Goal: Transaction & Acquisition: Purchase product/service

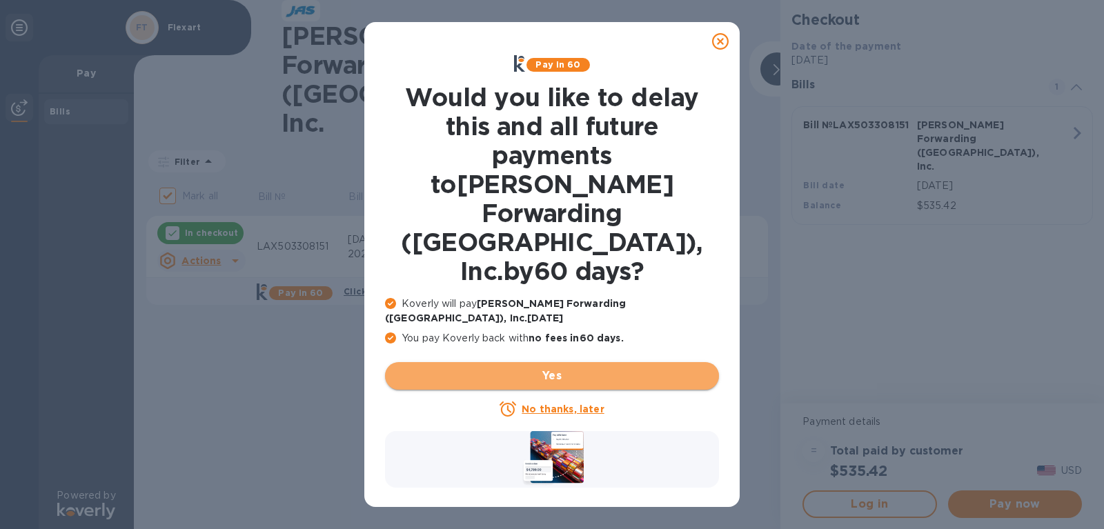
click at [511, 368] on span "Yes" at bounding box center [552, 376] width 312 height 17
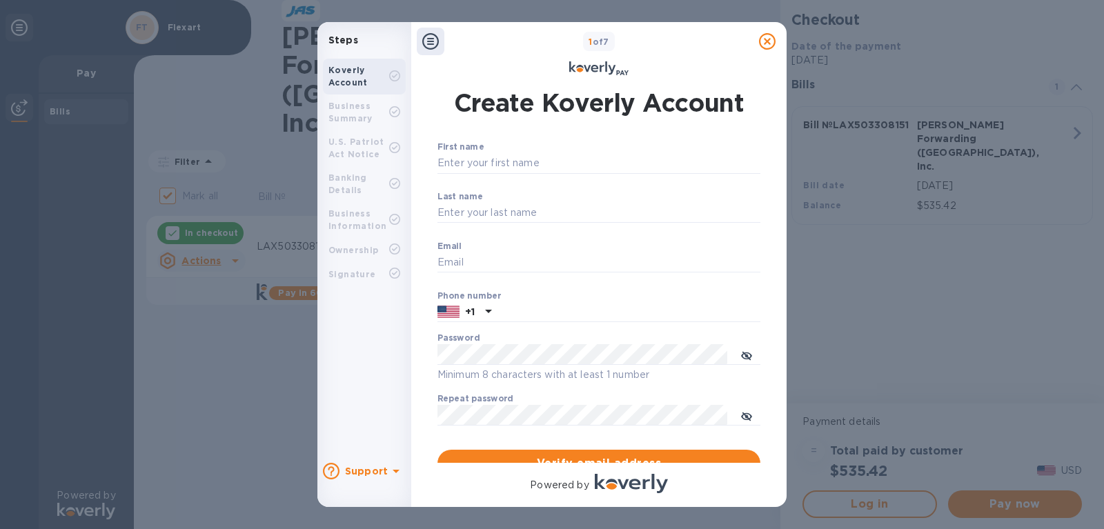
click at [762, 41] on icon at bounding box center [767, 41] width 17 height 17
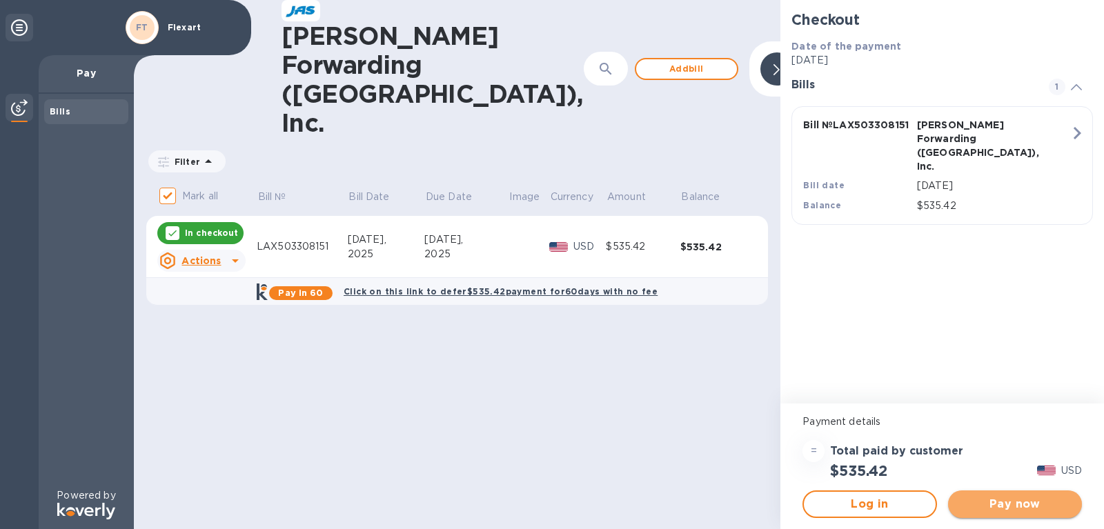
click at [982, 499] on span "Pay now" at bounding box center [1015, 504] width 112 height 17
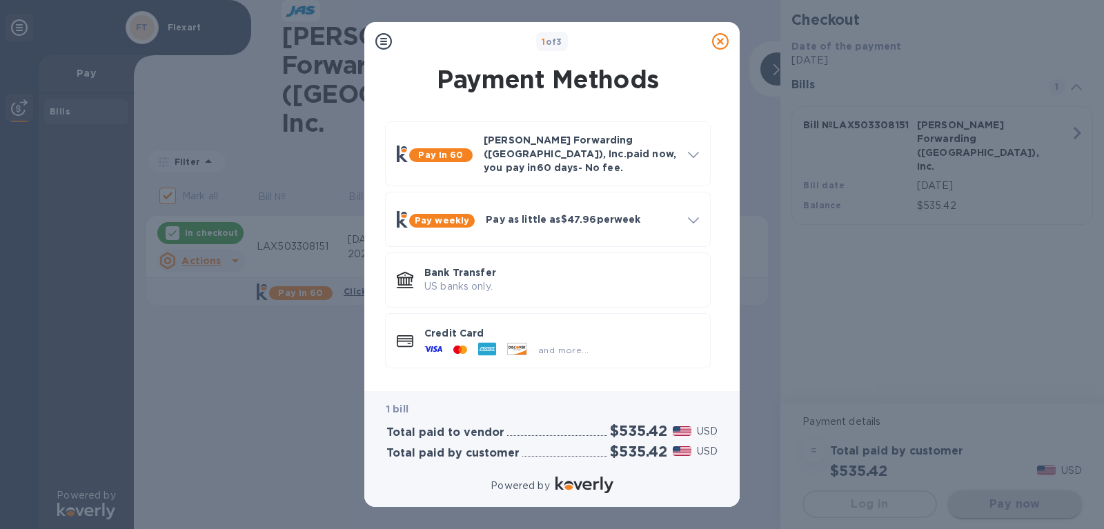
click at [981, 498] on div "1 of 3 Payment Methods Pay in 60 [PERSON_NAME] Forwarding ([GEOGRAPHIC_DATA]), …" at bounding box center [552, 264] width 1104 height 529
click at [447, 340] on div "and more..." at bounding box center [506, 350] width 175 height 21
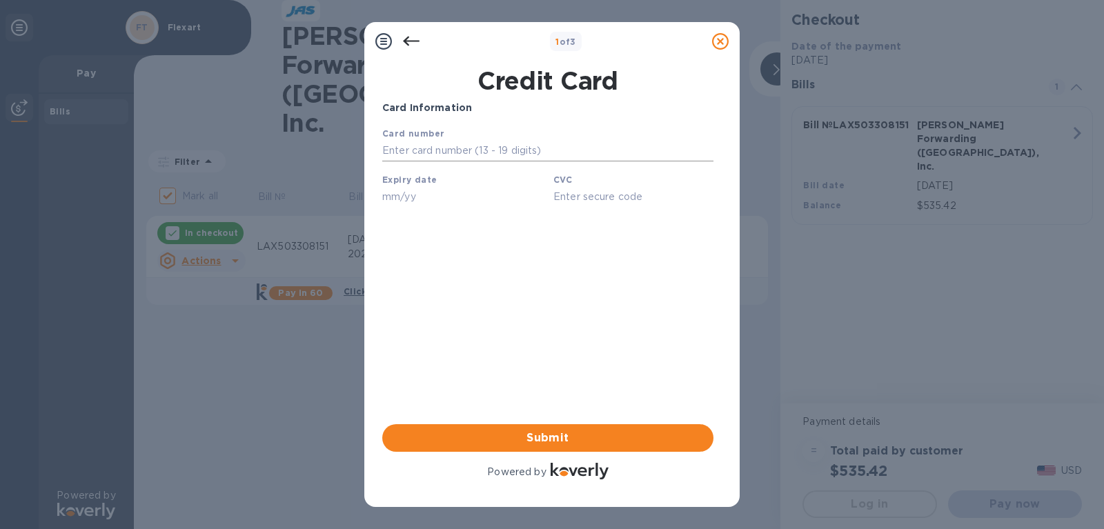
click at [387, 156] on input "text" at bounding box center [547, 151] width 331 height 21
type input "4100 4002 0194 1450"
click at [380, 195] on div "Card Information Your browser does not support iframes Submit Powered by" at bounding box center [548, 291] width 337 height 387
click at [402, 193] on input "text" at bounding box center [462, 196] width 160 height 21
type input "12/27"
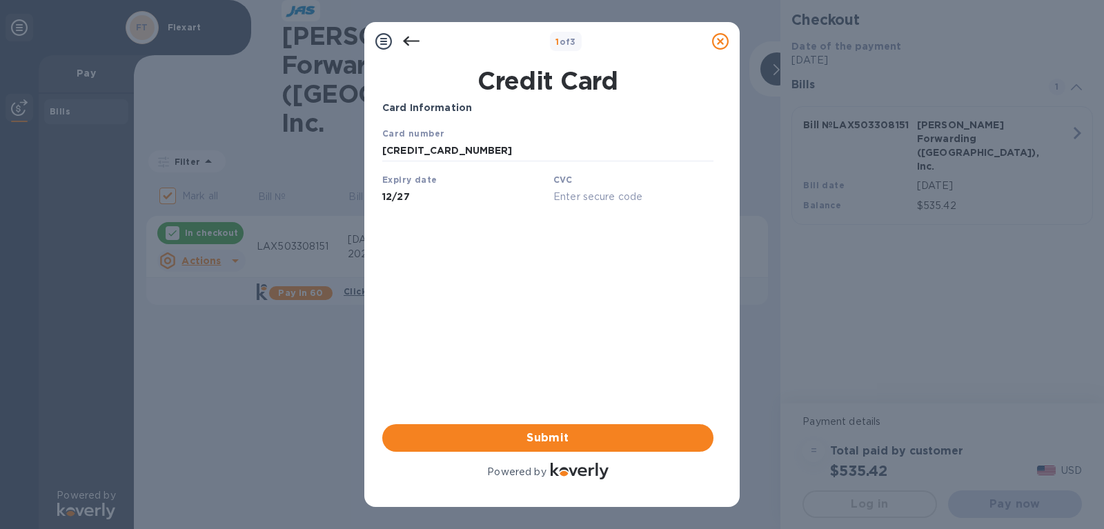
click at [574, 201] on input "text" at bounding box center [634, 196] width 160 height 21
type input "410"
click at [536, 434] on span "Submit" at bounding box center [547, 438] width 309 height 17
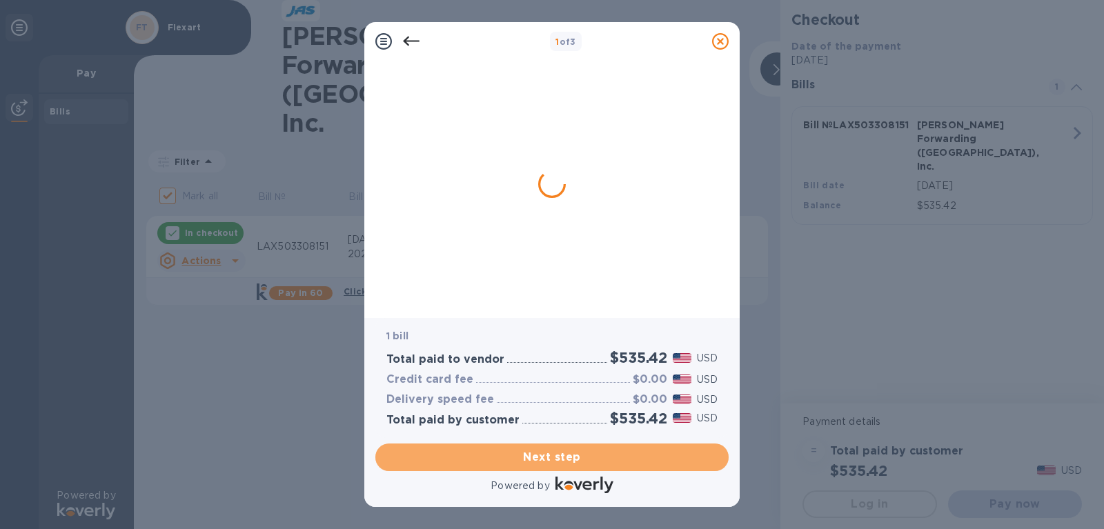
click at [536, 449] on span "Next step" at bounding box center [552, 457] width 331 height 17
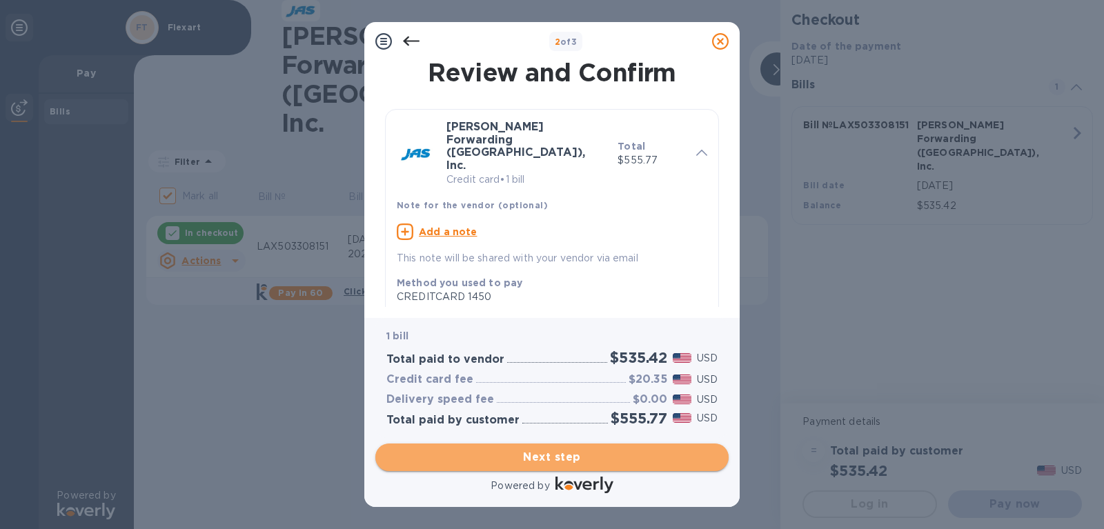
click at [539, 449] on span "Next step" at bounding box center [552, 457] width 331 height 17
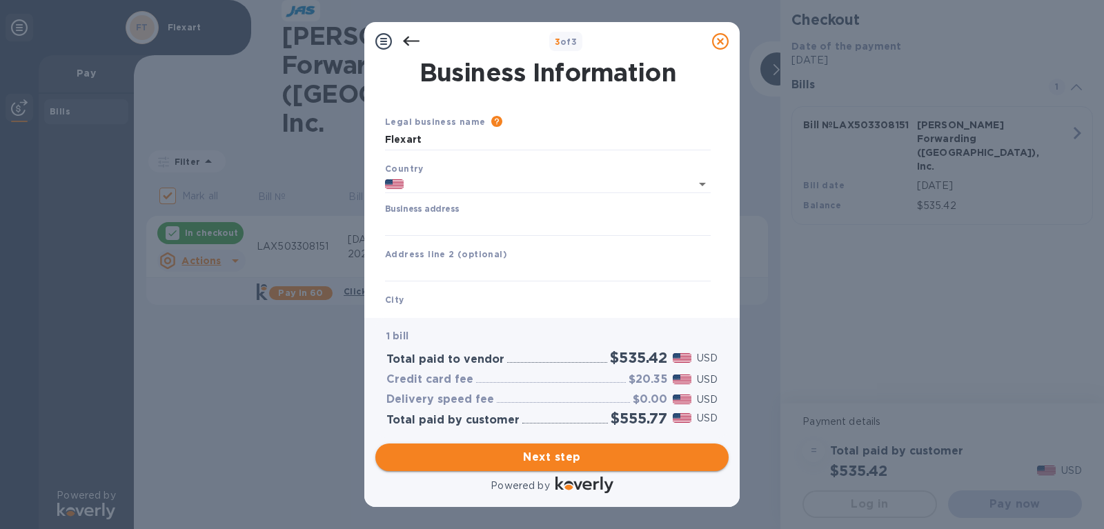
type input "United States"
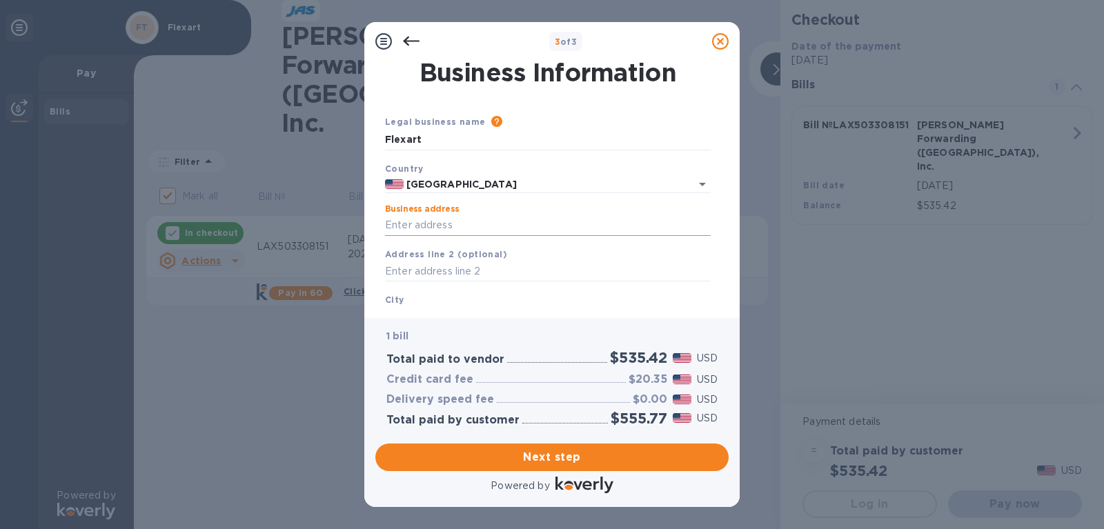
click at [418, 226] on input "Business address" at bounding box center [548, 225] width 326 height 21
type input "2458 Tour Edition Drive"
type input "Henderson"
type input "NV"
type input "89074"
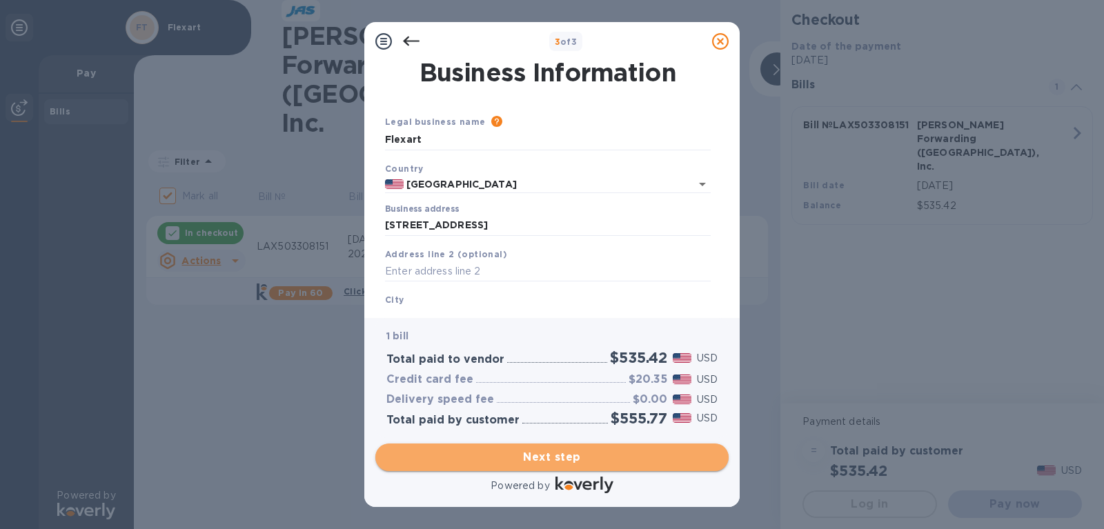
click at [540, 450] on button "Next step" at bounding box center [552, 458] width 353 height 28
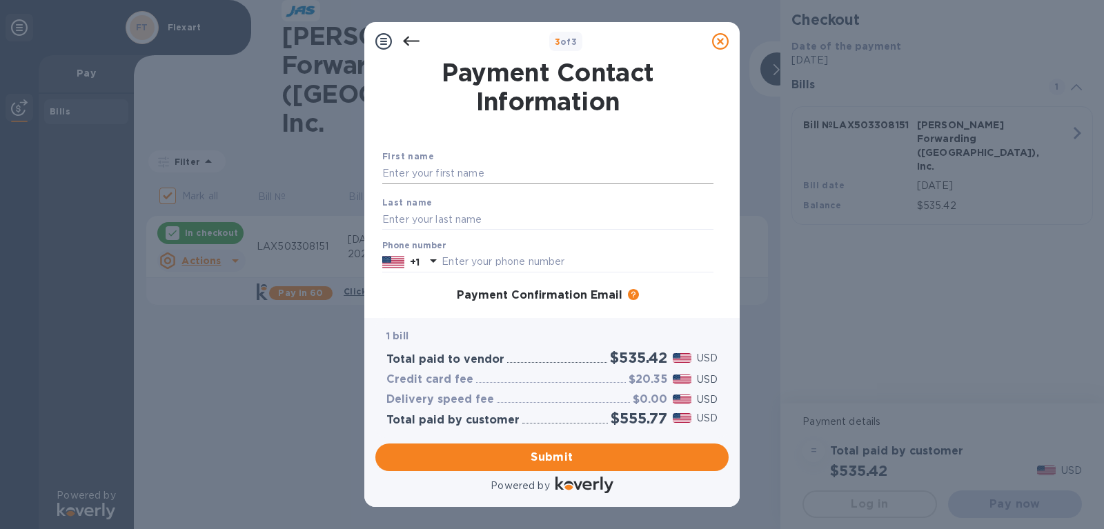
click at [409, 171] on input "text" at bounding box center [547, 174] width 331 height 21
type input "Vic"
type input "Williams"
type input "9492905383"
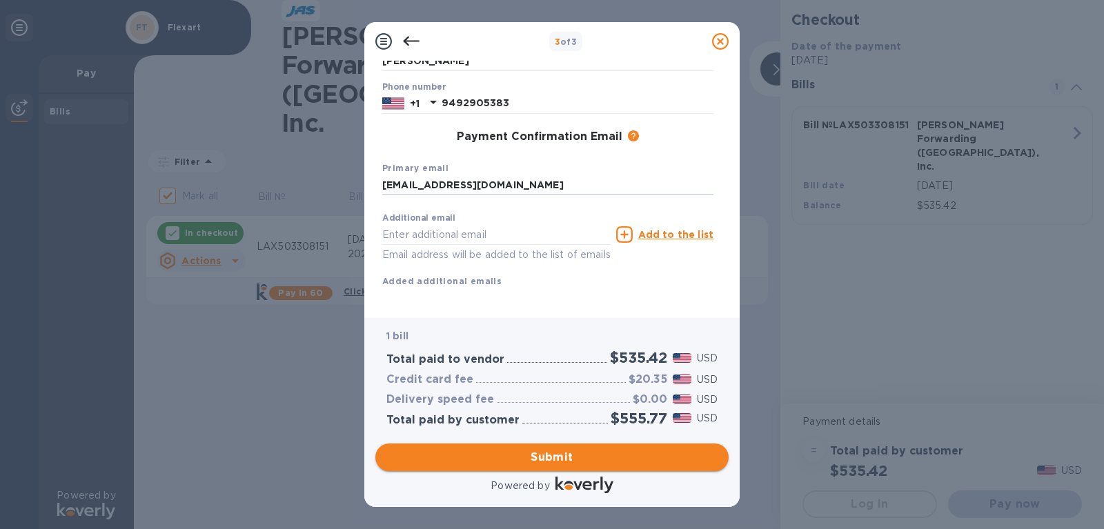
type input "flexman1961@gmail.com"
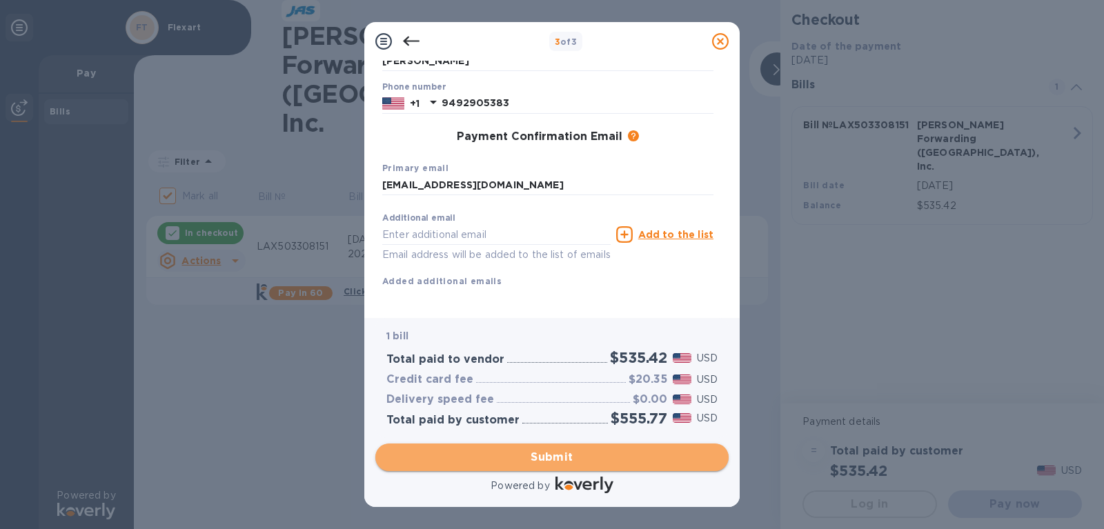
click at [526, 449] on button "Submit" at bounding box center [552, 458] width 353 height 28
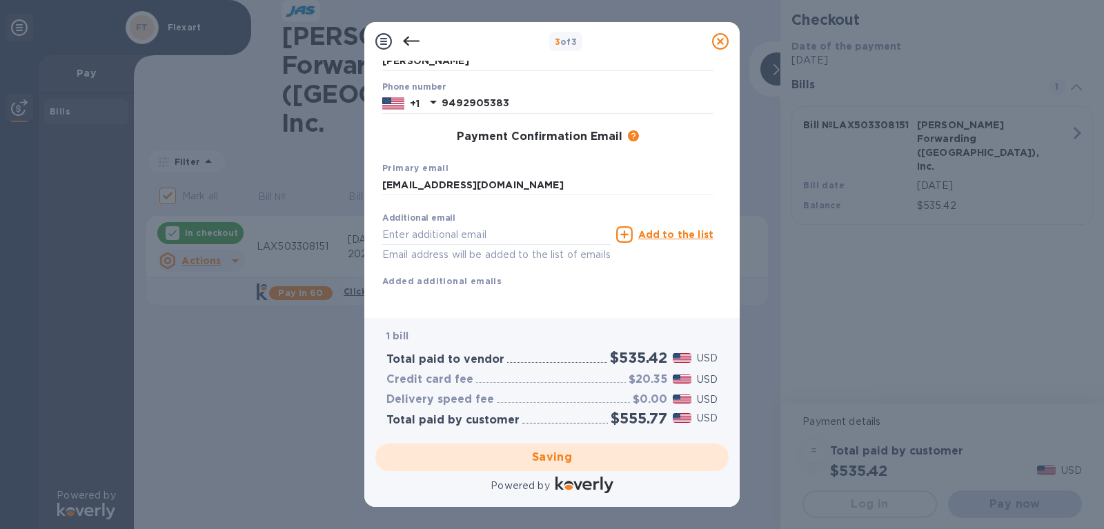
checkbox input "false"
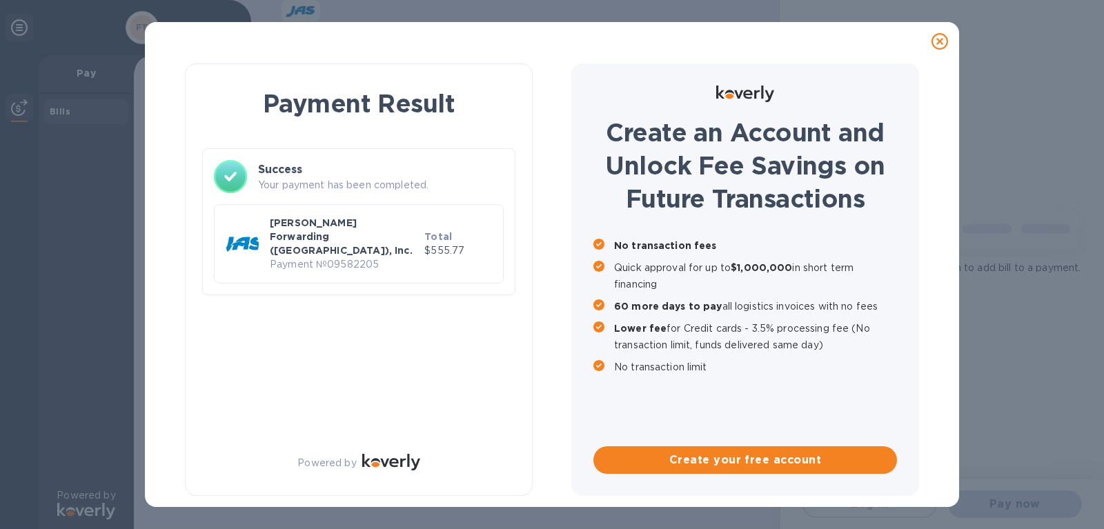
scroll to position [0, 0]
